Goal: Use online tool/utility

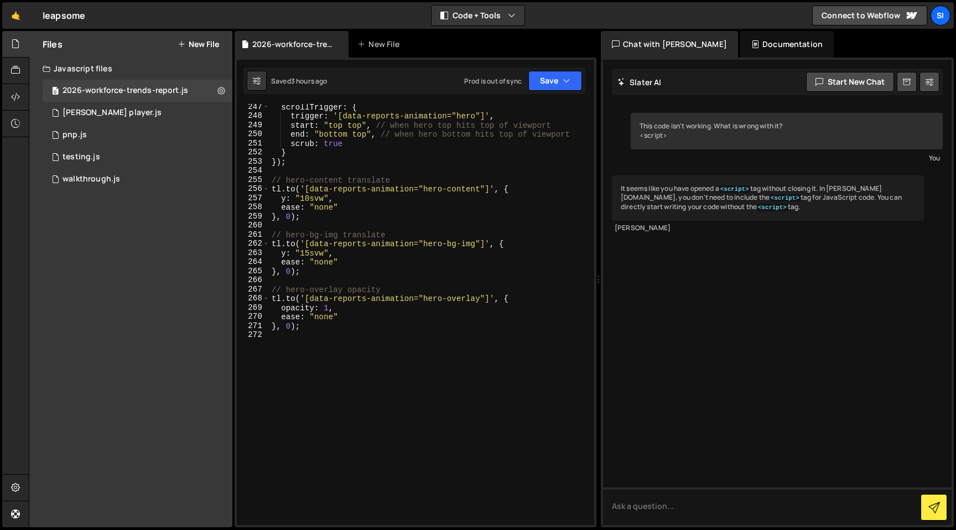
scroll to position [2514, 0]
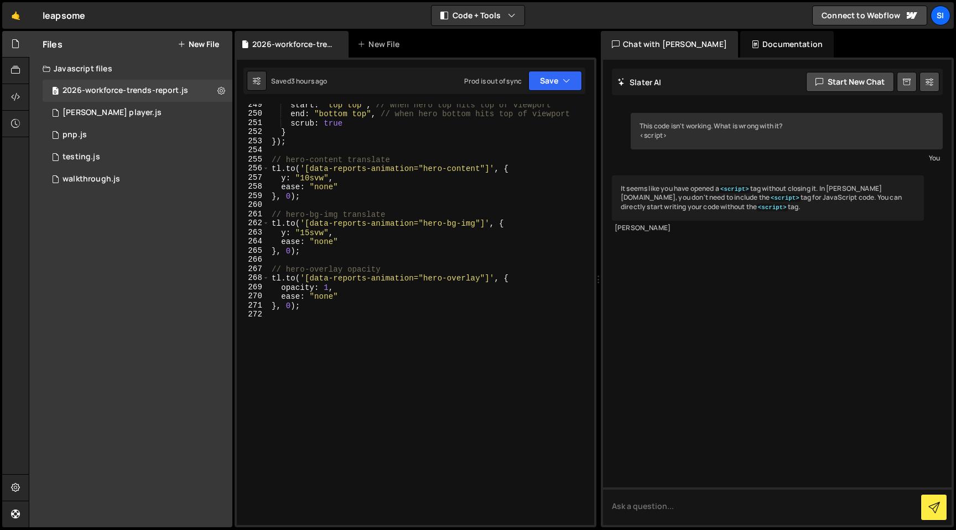
click at [421, 475] on div "start : "top top" , // when hero top hits top of viewport end : "bottom top" , …" at bounding box center [429, 319] width 320 height 439
paste textarea "});"
type textarea "});"
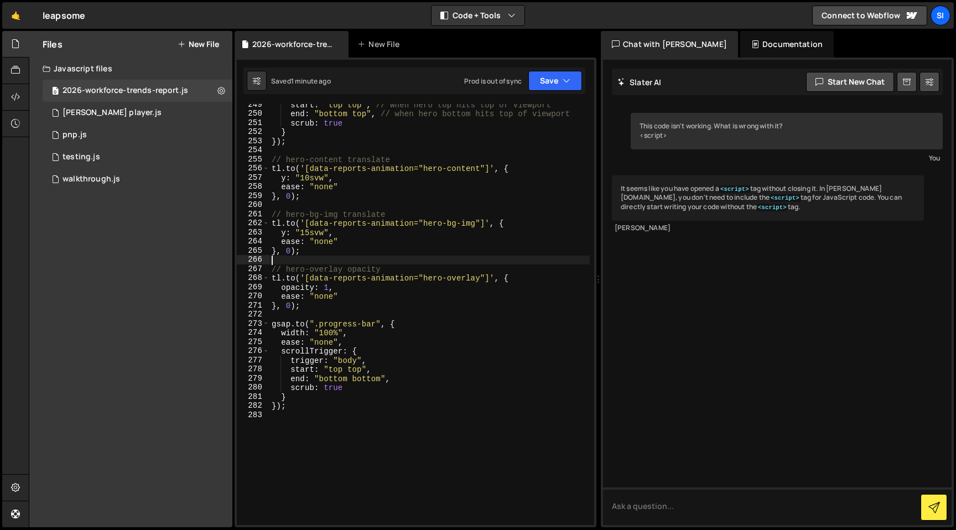
click at [503, 259] on div "start : "top top" , // when hero top hits top of viewport end : "bottom top" , …" at bounding box center [429, 319] width 320 height 439
drag, startPoint x: 378, startPoint y: 326, endPoint x: 314, endPoint y: 322, distance: 64.3
click at [314, 322] on div "start : "top top" , // when hero top hits top of viewport end : "bottom top" , …" at bounding box center [429, 319] width 320 height 439
paste textarea "[data-reports-progress]"
click at [468, 403] on div "start : "top top" , // when hero top hits top of viewport end : "bottom top" , …" at bounding box center [429, 319] width 320 height 439
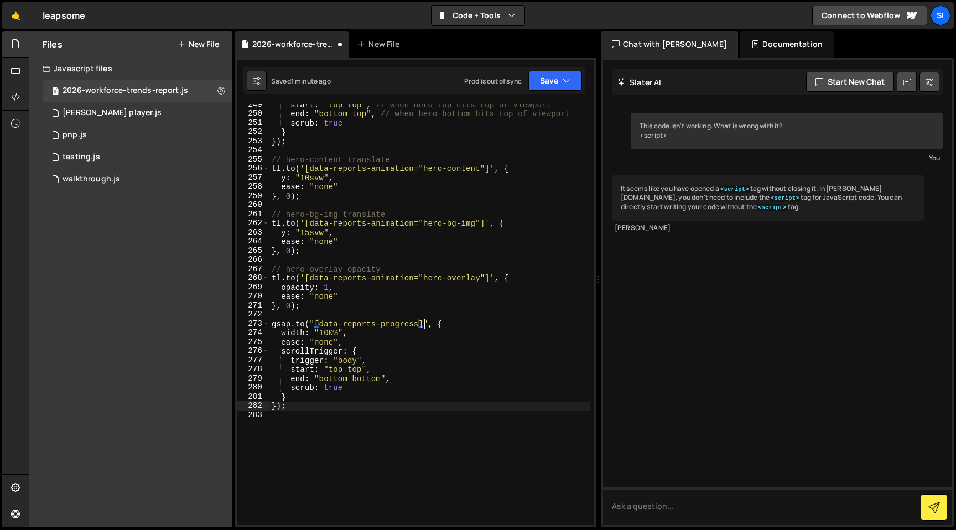
type textarea "});"
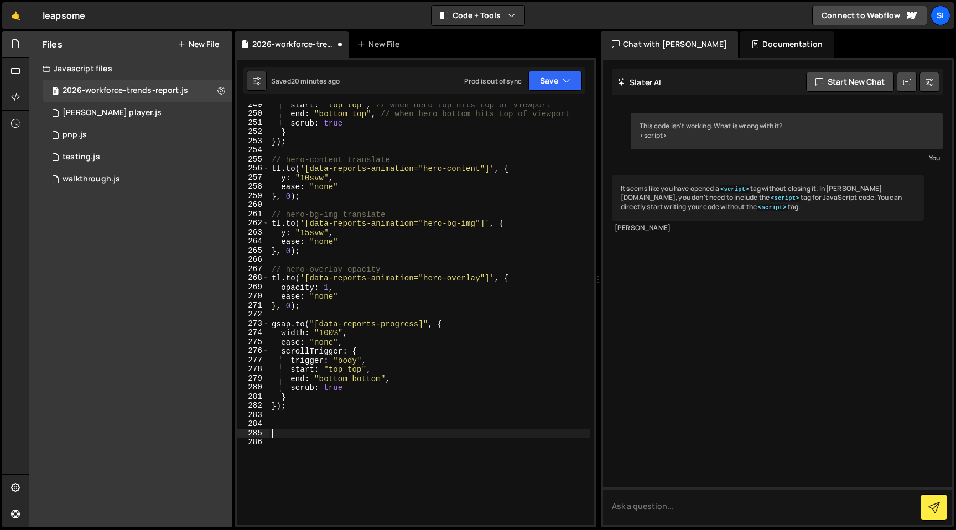
paste textarea
